Goal: Information Seeking & Learning: Learn about a topic

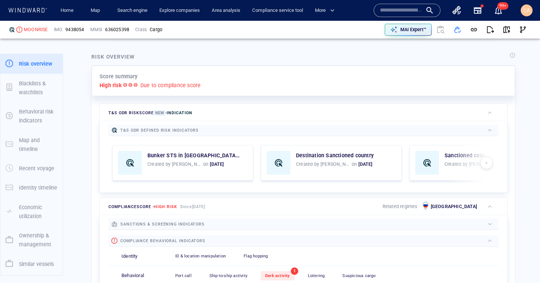
scroll to position [153, 0]
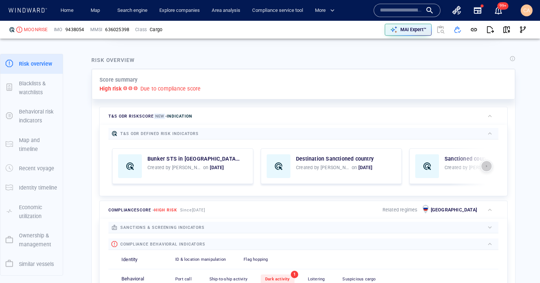
click at [487, 168] on span "button" at bounding box center [486, 166] width 7 height 6
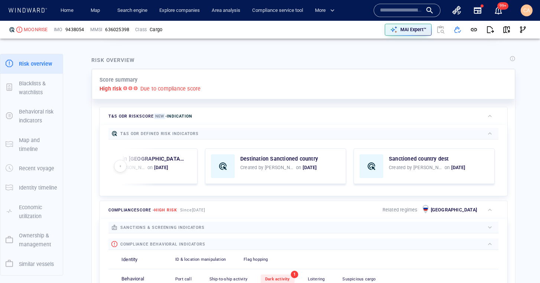
click at [319, 163] on div "Destination Sanctioned country Created by Chloe on 24 Sept 25" at bounding box center [275, 166] width 140 height 35
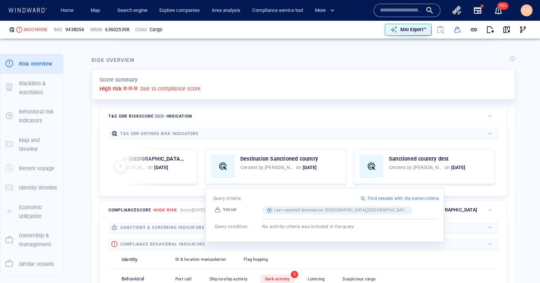
click at [117, 173] on div at bounding box center [132, 166] width 49 height 43
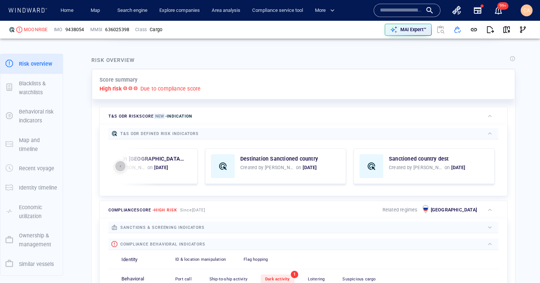
click at [117, 168] on span "button" at bounding box center [120, 166] width 7 height 6
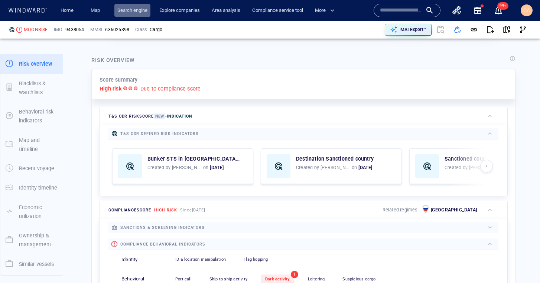
click at [144, 12] on link "Search engine" at bounding box center [132, 10] width 36 height 13
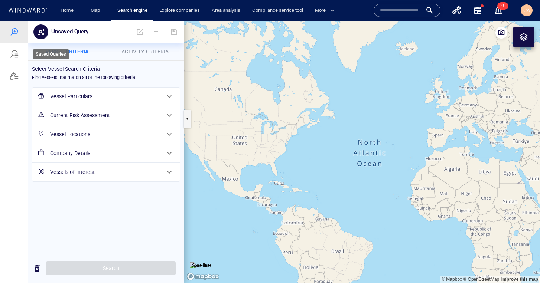
click at [17, 58] on div at bounding box center [14, 54] width 9 height 9
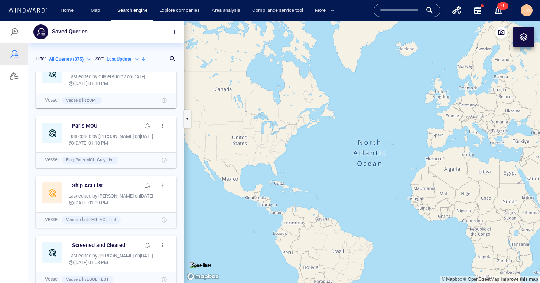
scroll to position [199, 0]
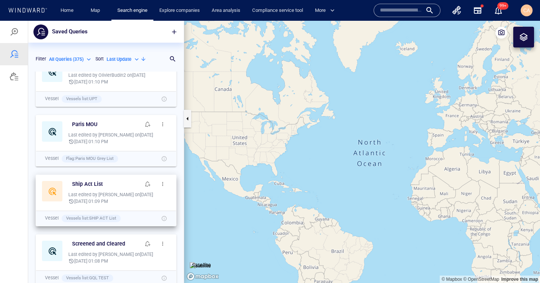
click at [54, 193] on div at bounding box center [52, 191] width 20 height 20
click at [162, 185] on span "button" at bounding box center [163, 184] width 6 height 6
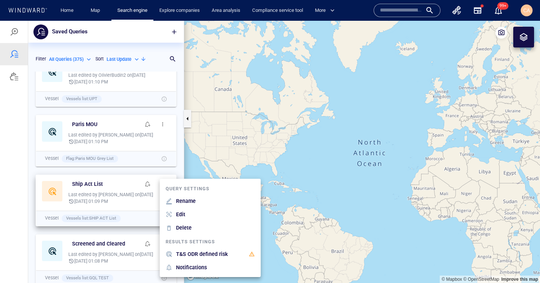
click at [128, 219] on div at bounding box center [270, 152] width 540 height 263
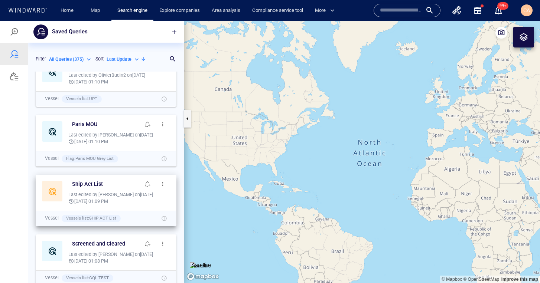
click at [161, 186] on span "button" at bounding box center [163, 184] width 6 height 6
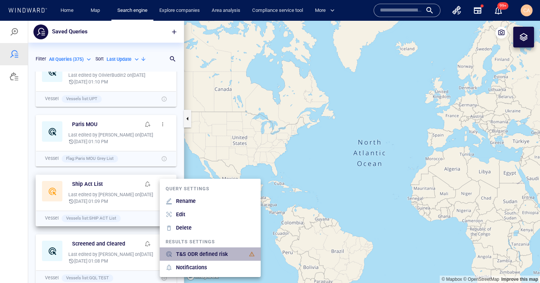
click at [200, 256] on p "T&S ODR defined risk" at bounding box center [202, 254] width 52 height 9
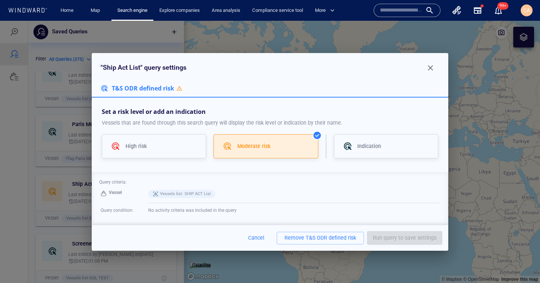
click at [433, 71] on span "button" at bounding box center [430, 68] width 9 height 9
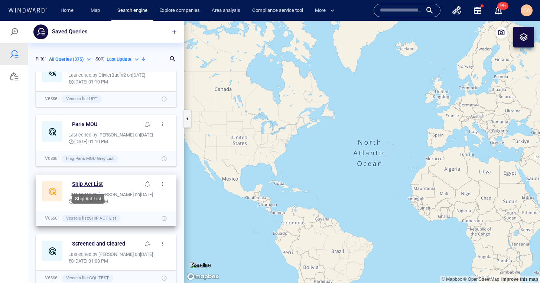
click at [93, 187] on h6 "Ship Act List" at bounding box center [87, 184] width 31 height 9
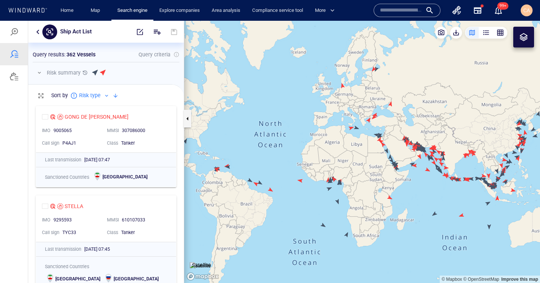
scroll to position [1374, 0]
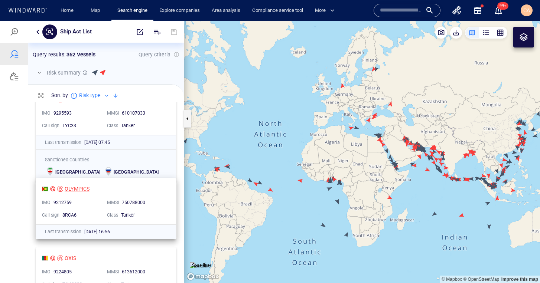
click at [79, 186] on div "OLYMPICS" at bounding box center [77, 189] width 25 height 9
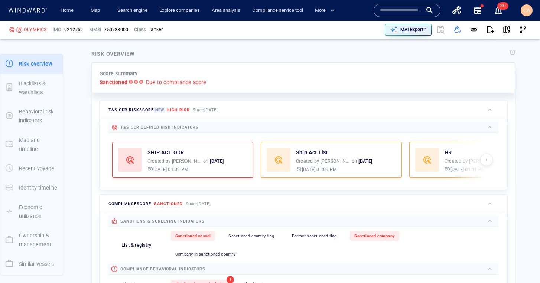
scroll to position [158, 0]
click at [521, 33] on span "button" at bounding box center [522, 29] width 7 height 7
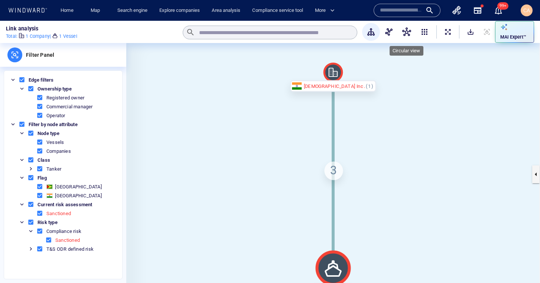
click at [409, 32] on span "button" at bounding box center [406, 31] width 9 height 9
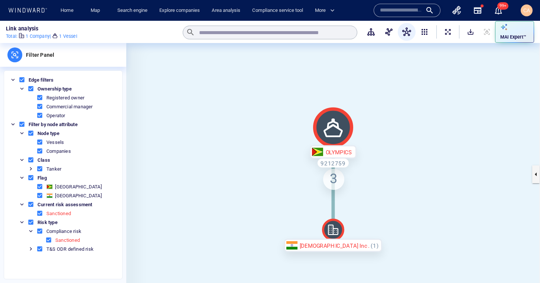
click at [335, 182] on div "3" at bounding box center [333, 179] width 21 height 21
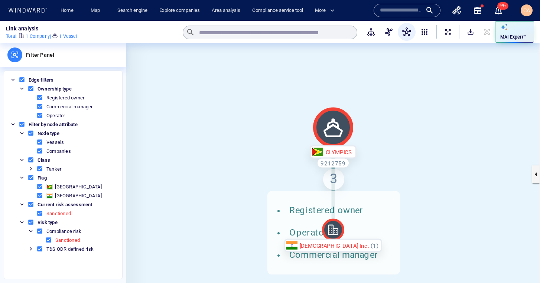
click at [354, 244] on div "[DEMOGRAPHIC_DATA] Inc." at bounding box center [333, 245] width 98 height 13
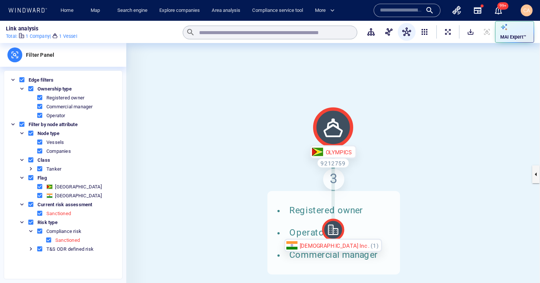
click at [357, 247] on div "[DEMOGRAPHIC_DATA] Inc." at bounding box center [333, 245] width 98 height 13
click at [346, 245] on div "[DEMOGRAPHIC_DATA] Inc." at bounding box center [333, 245] width 98 height 13
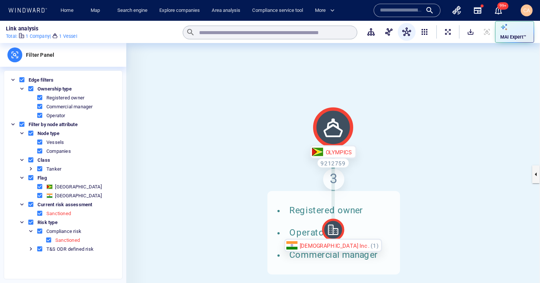
click at [346, 245] on div "[DEMOGRAPHIC_DATA] Inc." at bounding box center [333, 245] width 98 height 13
click at [328, 250] on div "[DEMOGRAPHIC_DATA] Inc." at bounding box center [333, 245] width 98 height 13
click at [336, 226] on icon at bounding box center [333, 230] width 22 height 22
click at [404, 12] on input "text" at bounding box center [401, 10] width 42 height 11
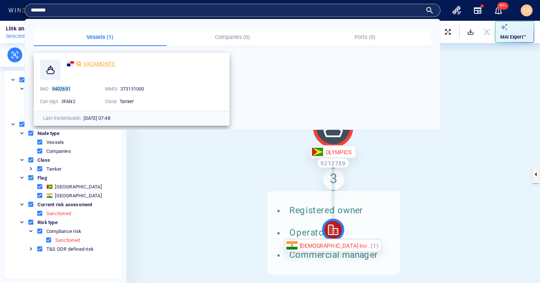
type input "*******"
click at [101, 65] on span "VACAMONTE" at bounding box center [99, 64] width 32 height 6
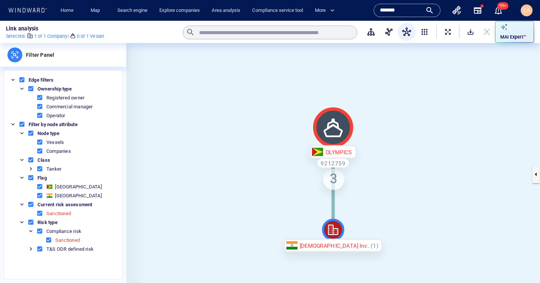
click at [334, 179] on div "3" at bounding box center [333, 179] width 21 height 21
drag, startPoint x: 346, startPoint y: 152, endPoint x: 342, endPoint y: 137, distance: 16.1
click at [342, 137] on icon at bounding box center [333, 128] width 40 height 40
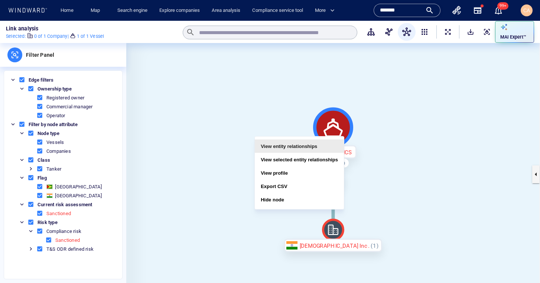
click at [322, 151] on button "View entity relationships" at bounding box center [299, 146] width 89 height 13
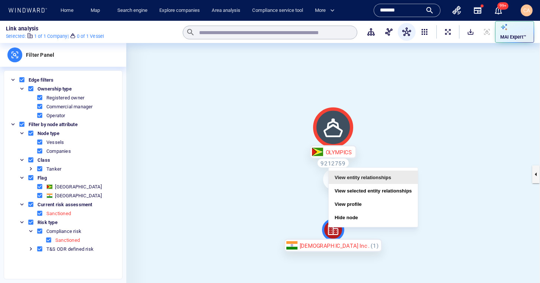
click at [385, 179] on button "View entity relationships" at bounding box center [373, 177] width 89 height 13
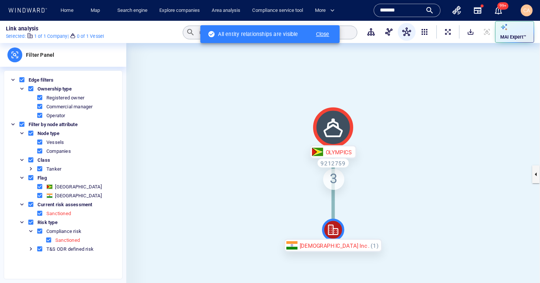
click at [328, 33] on p "Close" at bounding box center [320, 34] width 33 height 9
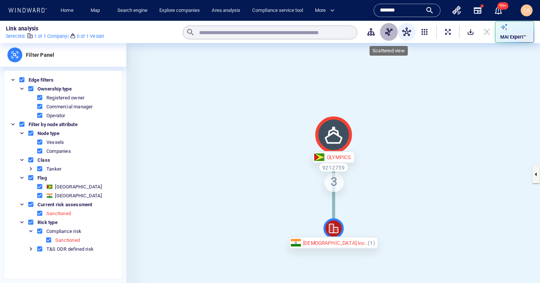
click at [392, 34] on span "button" at bounding box center [388, 31] width 9 height 9
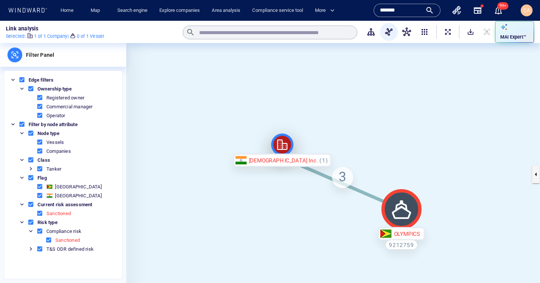
drag, startPoint x: 263, startPoint y: 123, endPoint x: 269, endPoint y: 95, distance: 28.8
click at [271, 134] on icon at bounding box center [282, 145] width 22 height 22
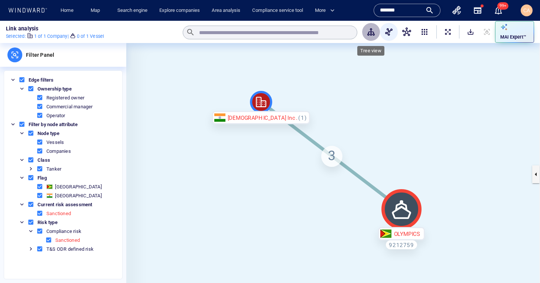
click at [368, 34] on span "button" at bounding box center [371, 31] width 9 height 9
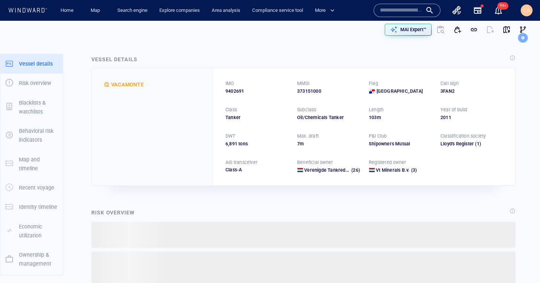
click at [38, 259] on p "Ownership & management" at bounding box center [38, 260] width 39 height 18
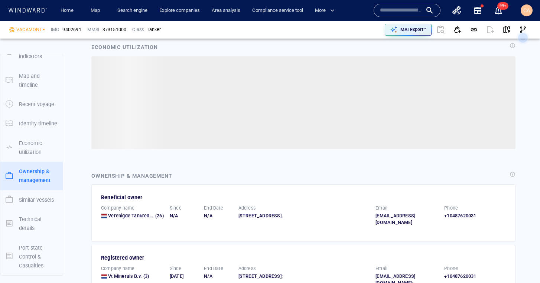
scroll to position [929, 0]
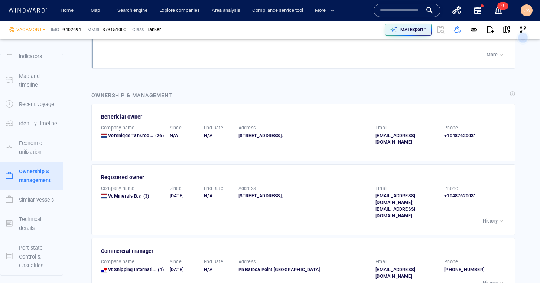
scroll to position [1109, 0]
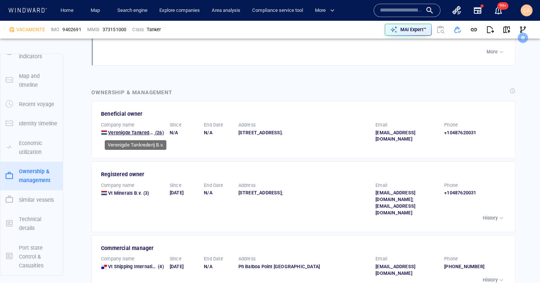
click at [140, 134] on span "Verenigde Tankrederij B.v." at bounding box center [137, 133] width 58 height 6
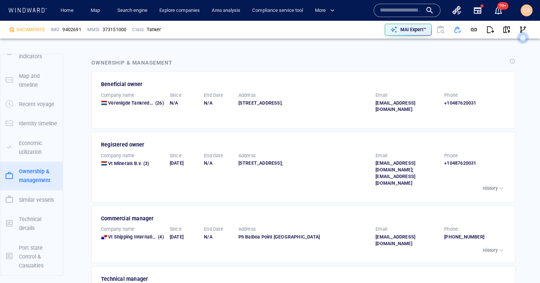
scroll to position [1141, 0]
